Goal: Find specific page/section: Find specific page/section

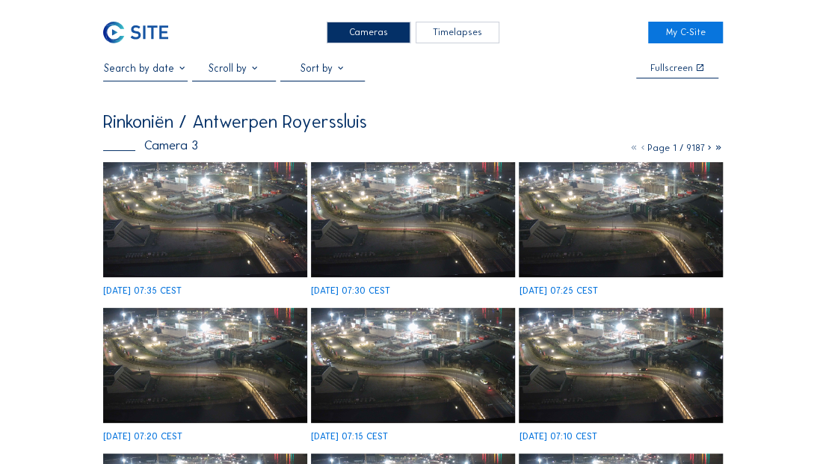
click at [140, 31] on img at bounding box center [135, 33] width 65 height 22
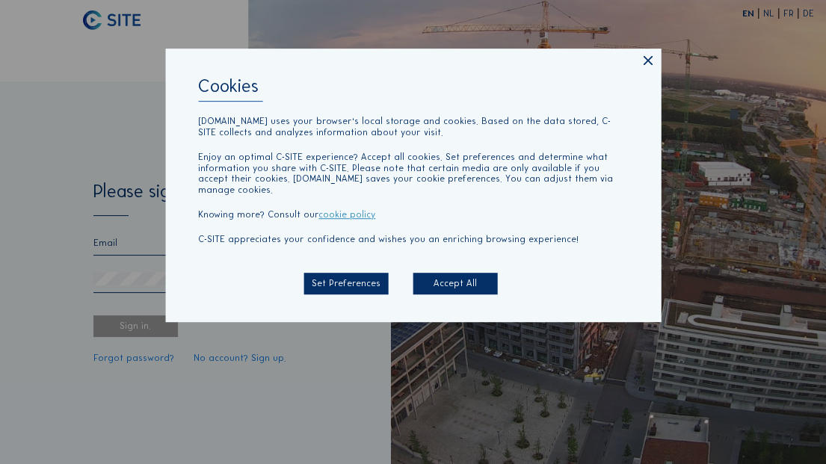
type input "[EMAIL_ADDRESS][DOMAIN_NAME]"
click at [660, 64] on div "Cookies [DOMAIN_NAME] uses your browser's local storage and cookies. Based on t…" at bounding box center [413, 232] width 826 height 464
click at [643, 62] on icon at bounding box center [647, 62] width 16 height 16
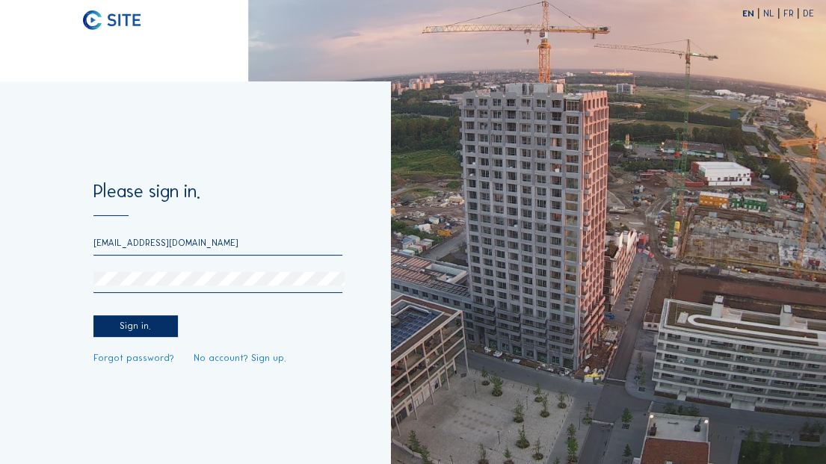
click at [146, 323] on div "Sign in." at bounding box center [135, 326] width 84 height 22
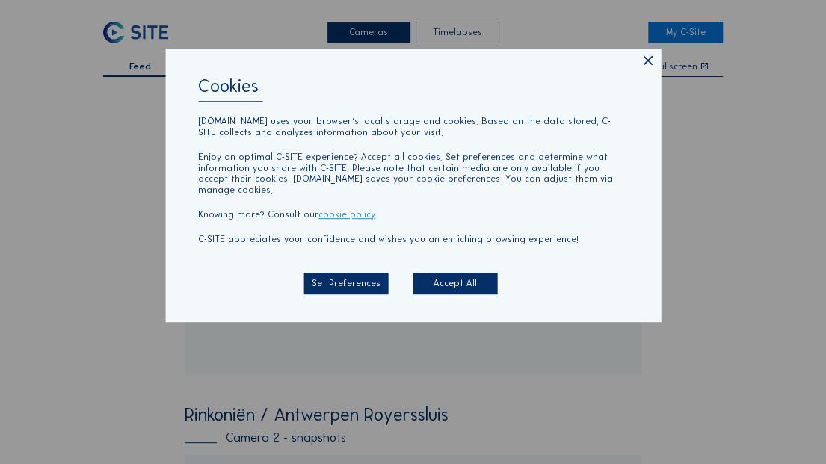
click at [647, 66] on icon at bounding box center [647, 62] width 16 height 16
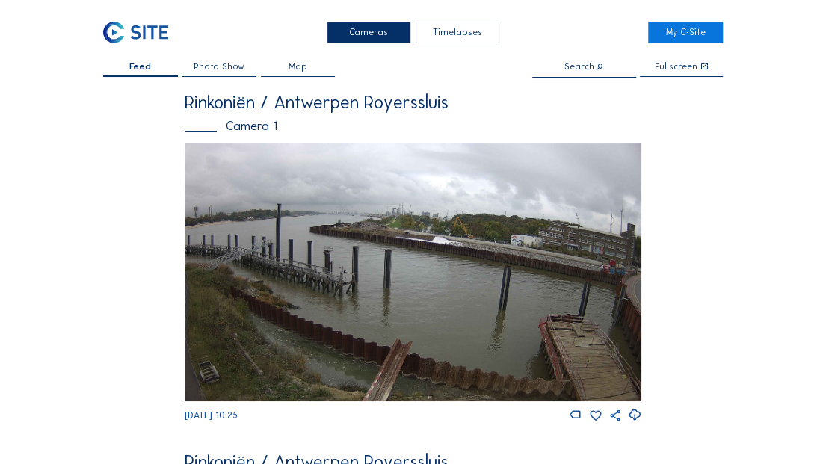
click at [422, 220] on img at bounding box center [413, 272] width 456 height 258
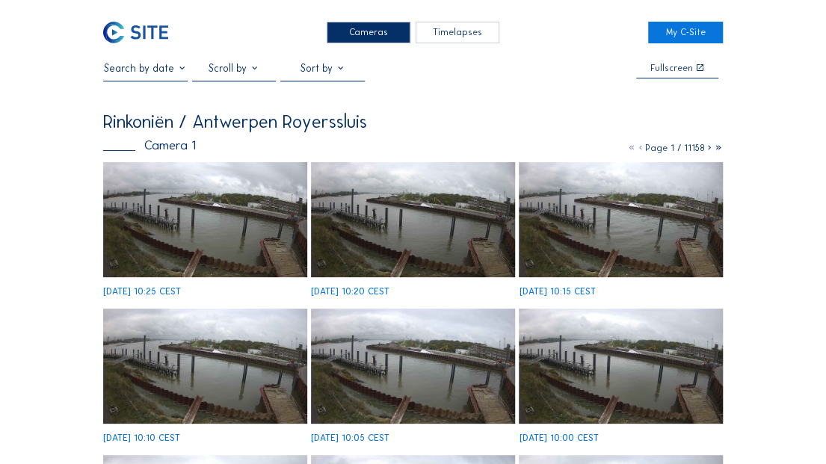
click at [453, 231] on img at bounding box center [412, 219] width 203 height 115
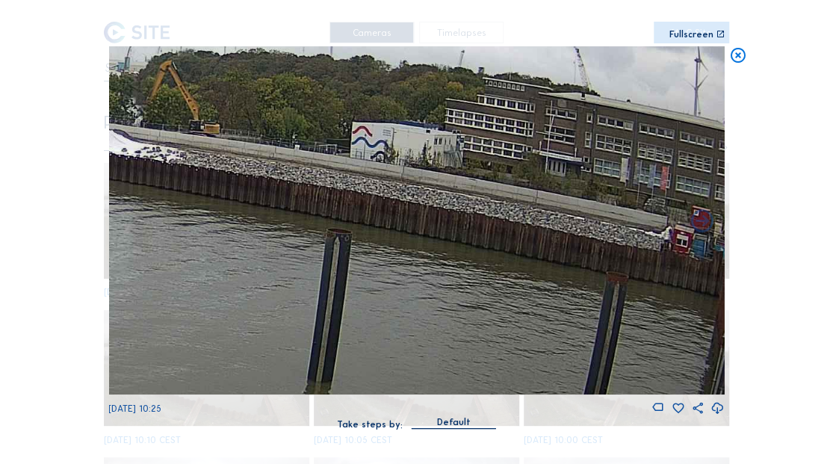
drag, startPoint x: 578, startPoint y: 291, endPoint x: 267, endPoint y: 233, distance: 316.1
click at [267, 233] on img at bounding box center [416, 220] width 616 height 348
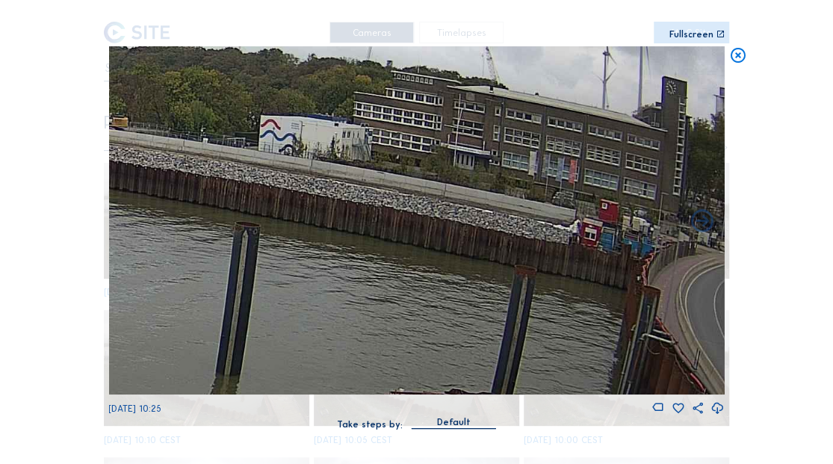
drag, startPoint x: 397, startPoint y: 271, endPoint x: 269, endPoint y: 270, distance: 128.5
click at [269, 270] on img at bounding box center [416, 220] width 616 height 348
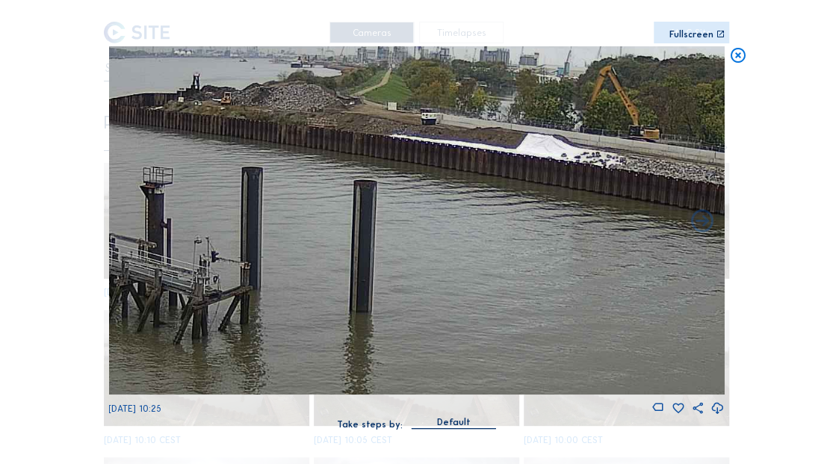
drag, startPoint x: 209, startPoint y: 269, endPoint x: 726, endPoint y: 278, distance: 517.1
click at [734, 279] on div "Scroll to travel through time | Press 'Alt' Button + Scroll to Zoom | Click and…" at bounding box center [416, 232] width 833 height 464
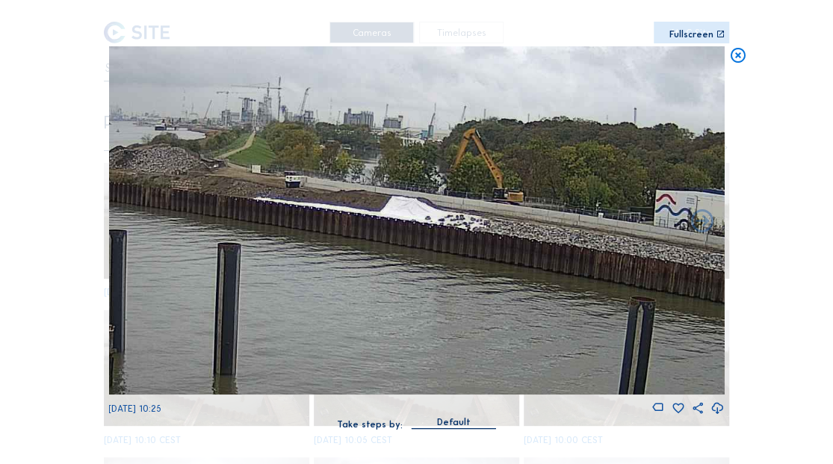
drag, startPoint x: 450, startPoint y: 238, endPoint x: 417, endPoint y: 301, distance: 70.8
click at [417, 301] on img at bounding box center [416, 220] width 616 height 348
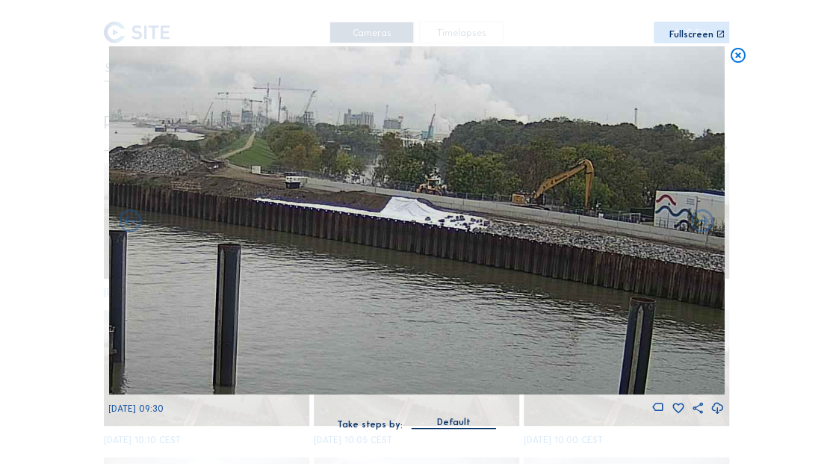
click at [747, 56] on div "Scroll to travel through time | Press 'Alt' Button + Scroll to Zoom | Click and…" at bounding box center [416, 232] width 833 height 464
click at [739, 58] on icon at bounding box center [737, 55] width 18 height 19
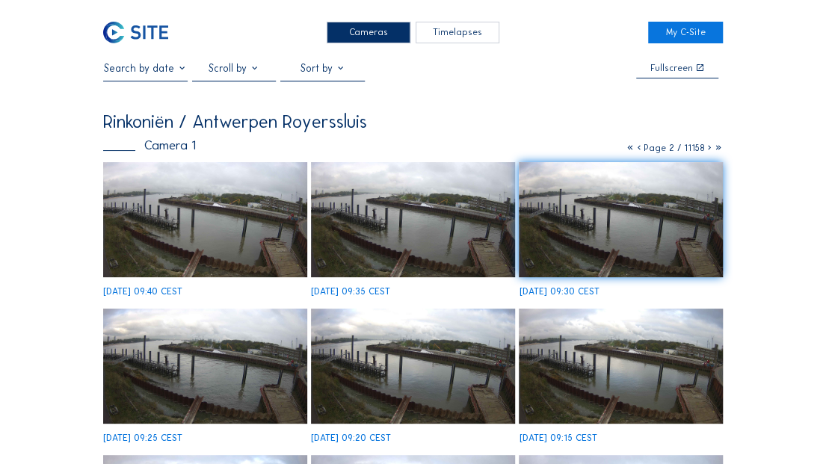
click at [620, 151] on div "Camera 1 Page 2 / 11158" at bounding box center [412, 146] width 619 height 13
click at [628, 148] on icon at bounding box center [629, 148] width 9 height 10
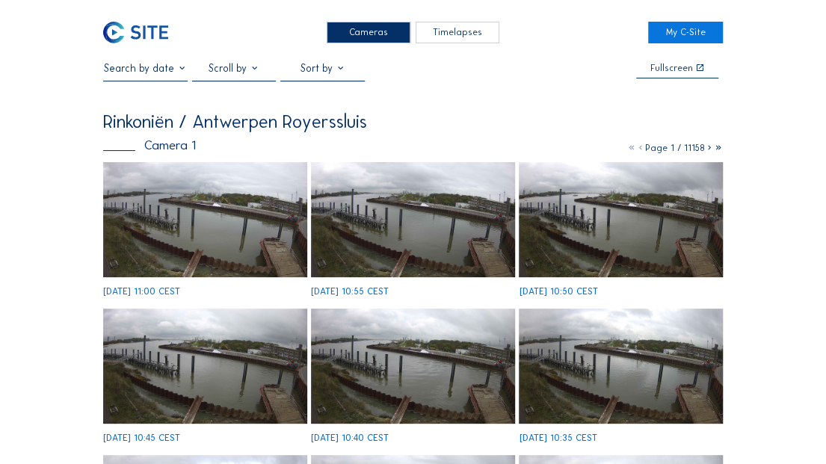
click at [220, 214] on div "[DATE] 11:00 CEST" at bounding box center [204, 229] width 203 height 134
